Goal: Unclear: Browse casually

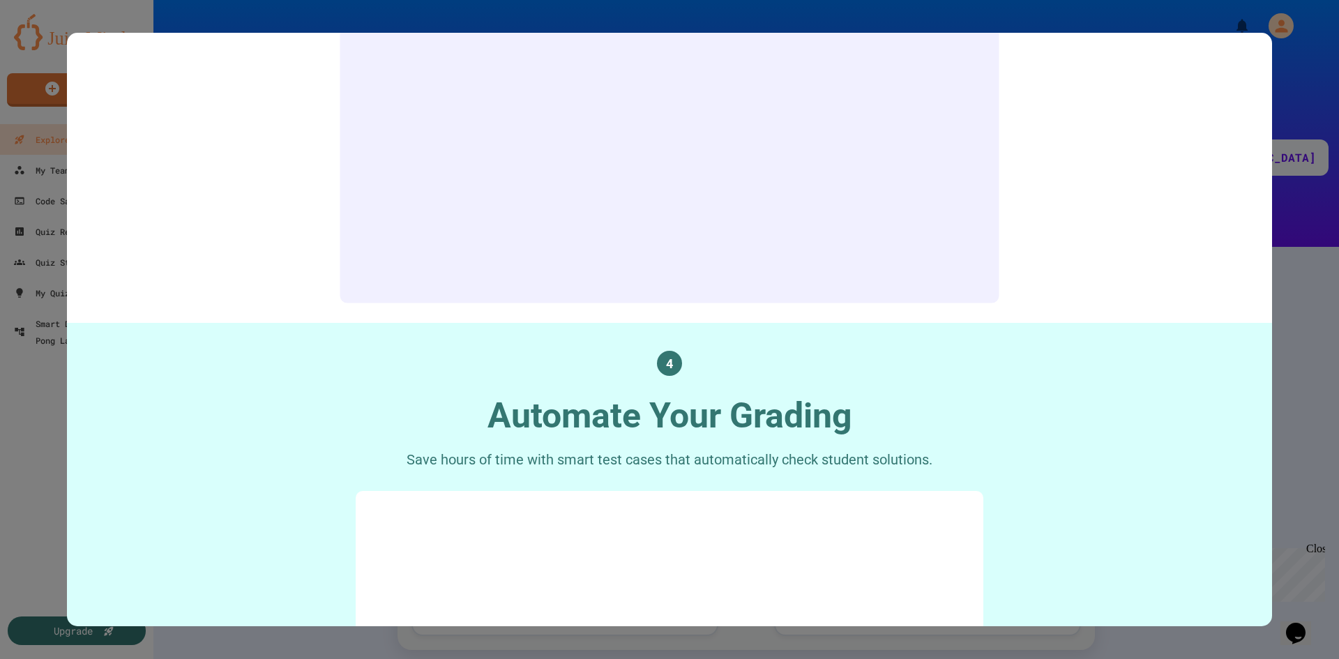
scroll to position [1744, 0]
